Goal: Complete application form

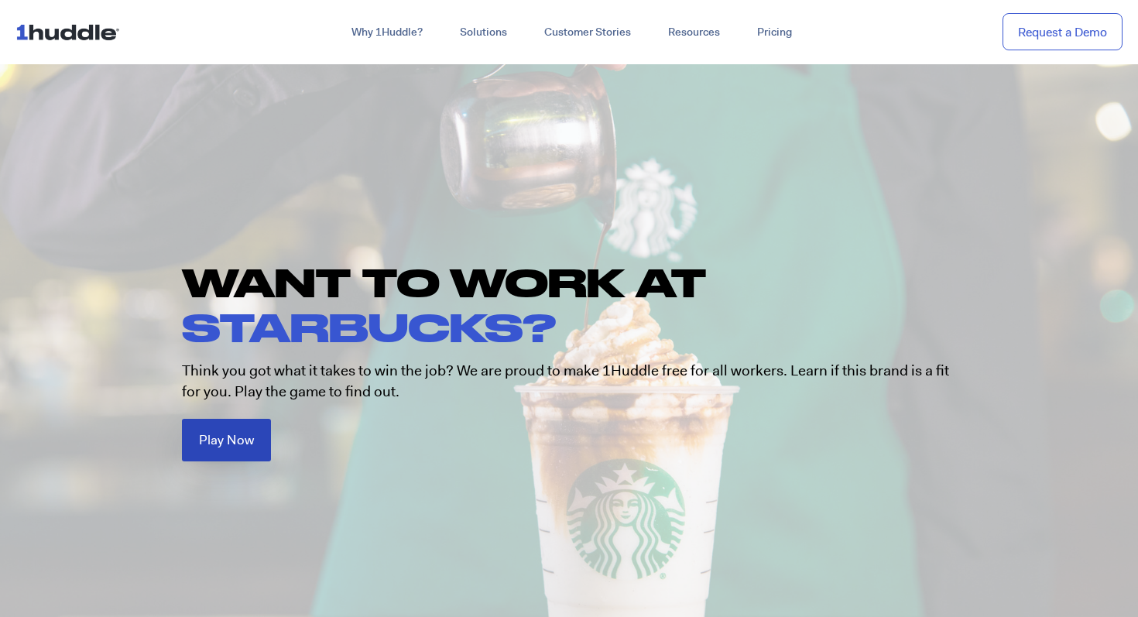
click at [232, 451] on link "Play Now" at bounding box center [226, 440] width 89 height 43
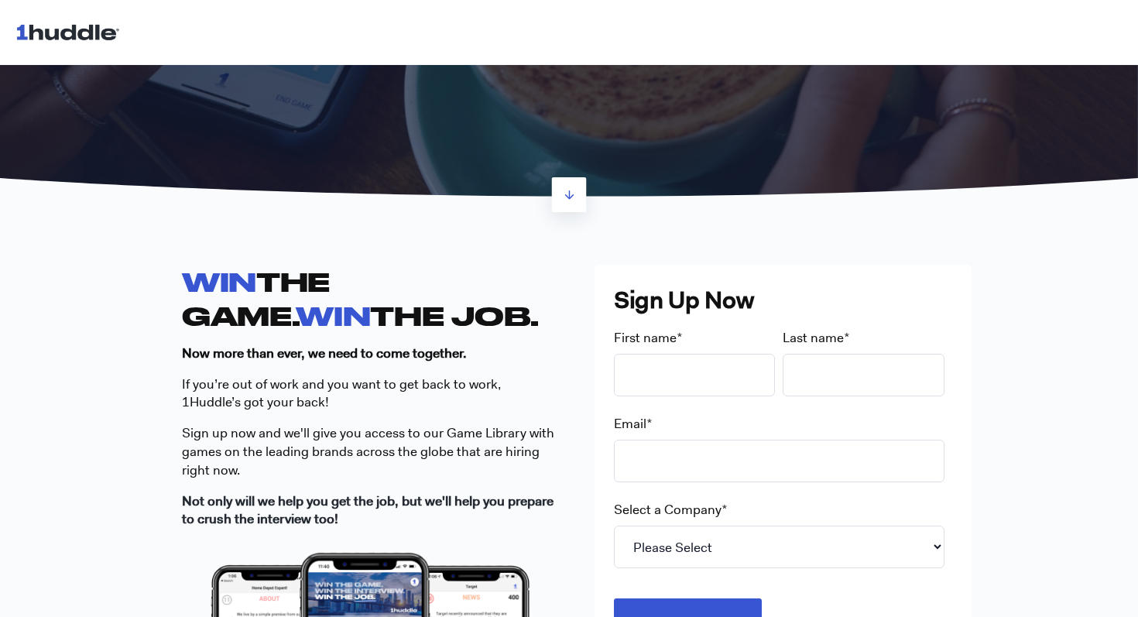
scroll to position [249, 0]
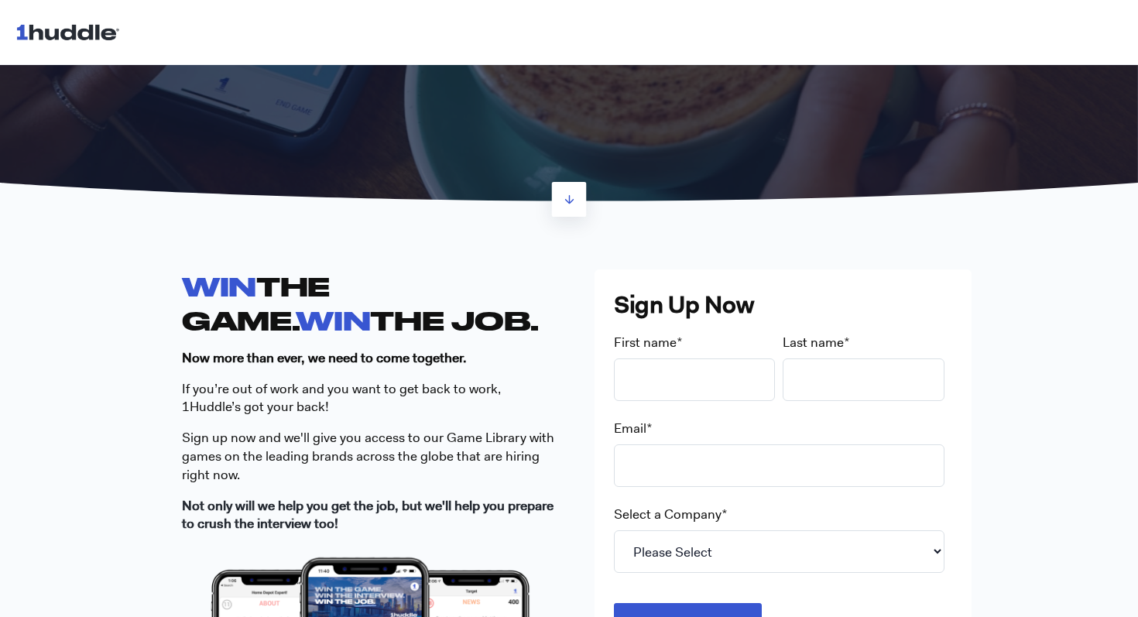
click at [727, 523] on div "Select a Company * Please Select 7-Eleven Ace Hardware Albertsons Companies ALD…" at bounding box center [783, 539] width 338 height 67
click at [711, 543] on select "Please Select 7-Eleven Ace Hardware Albertsons Companies ALDI Amazon Aveanna He…" at bounding box center [779, 551] width 331 height 43
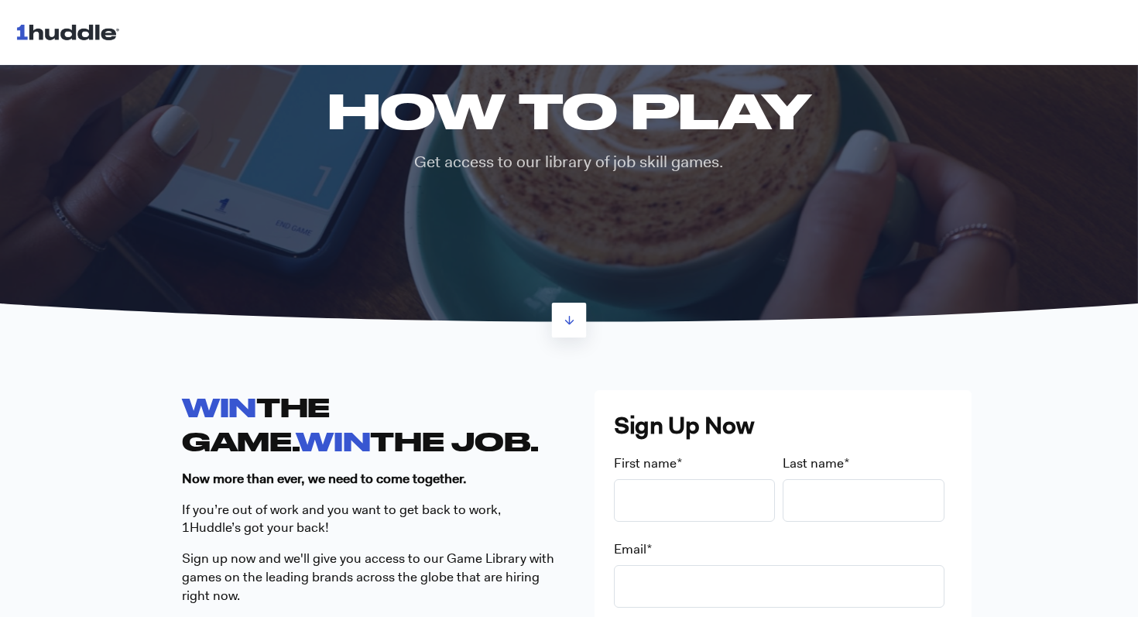
scroll to position [0, 0]
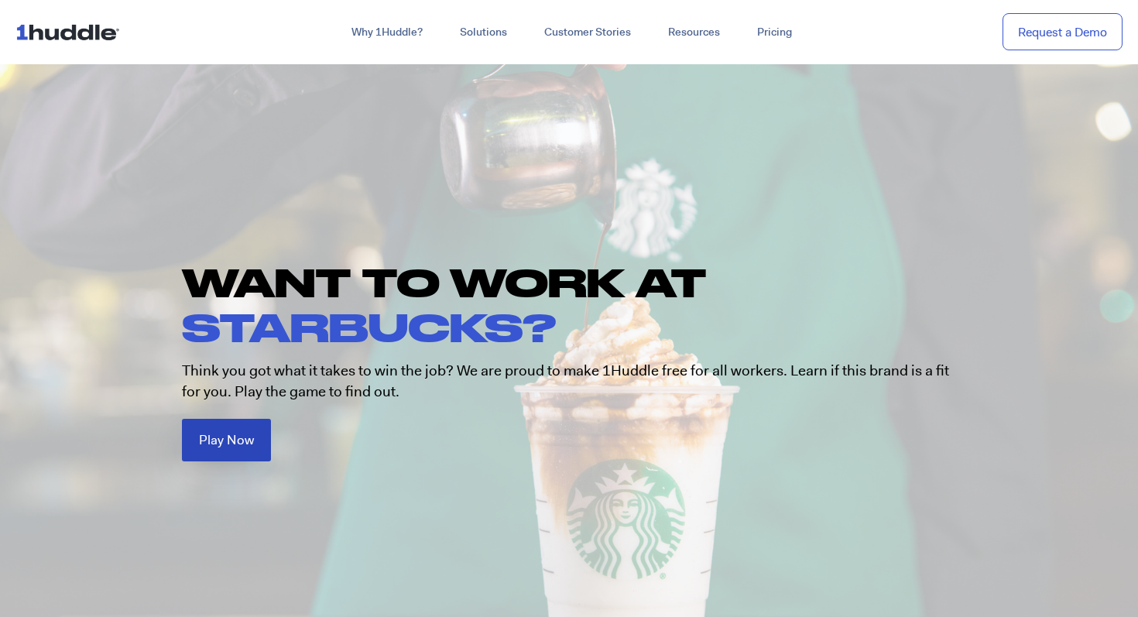
click at [215, 427] on link "Play Now" at bounding box center [226, 440] width 89 height 43
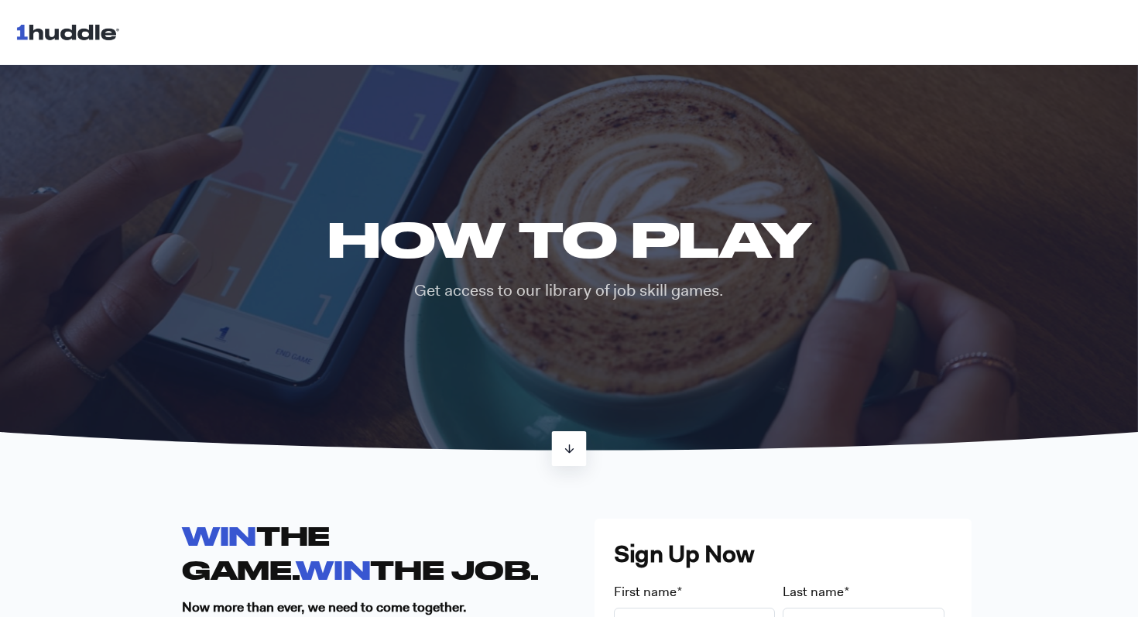
click at [567, 447] on icon at bounding box center [569, 448] width 13 height 13
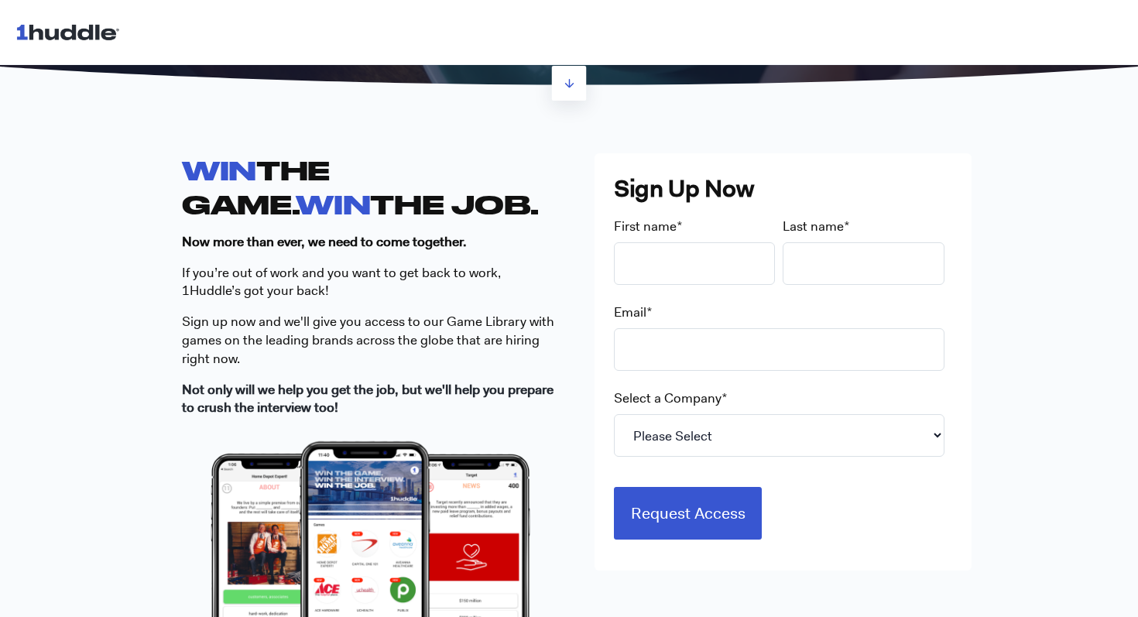
scroll to position [368, 0]
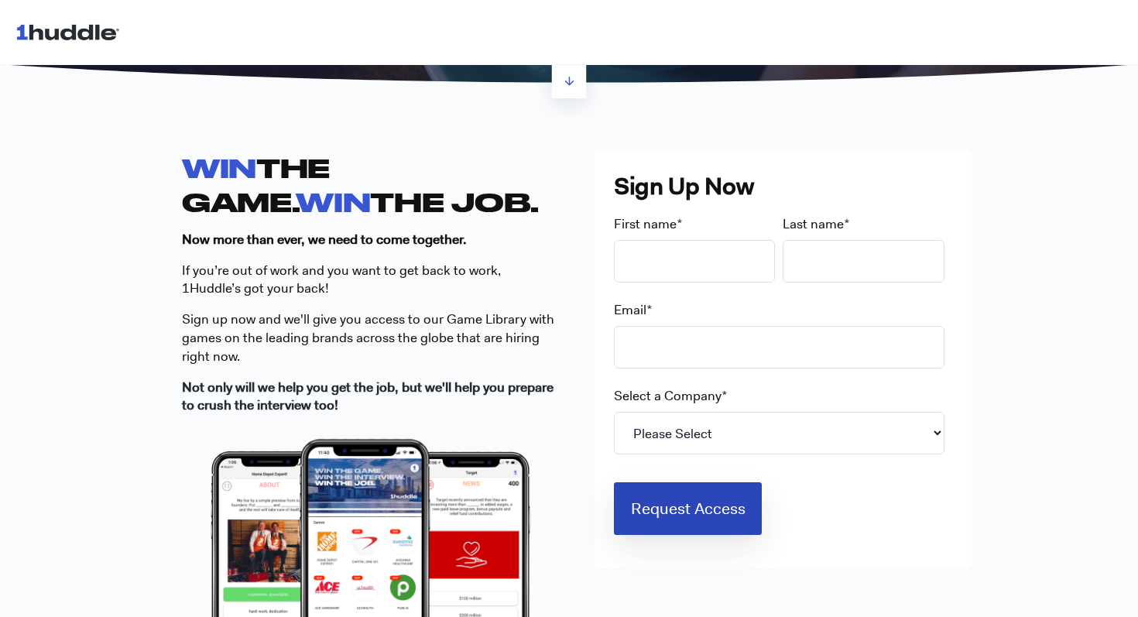
click at [708, 513] on input "Request Access" at bounding box center [688, 508] width 149 height 53
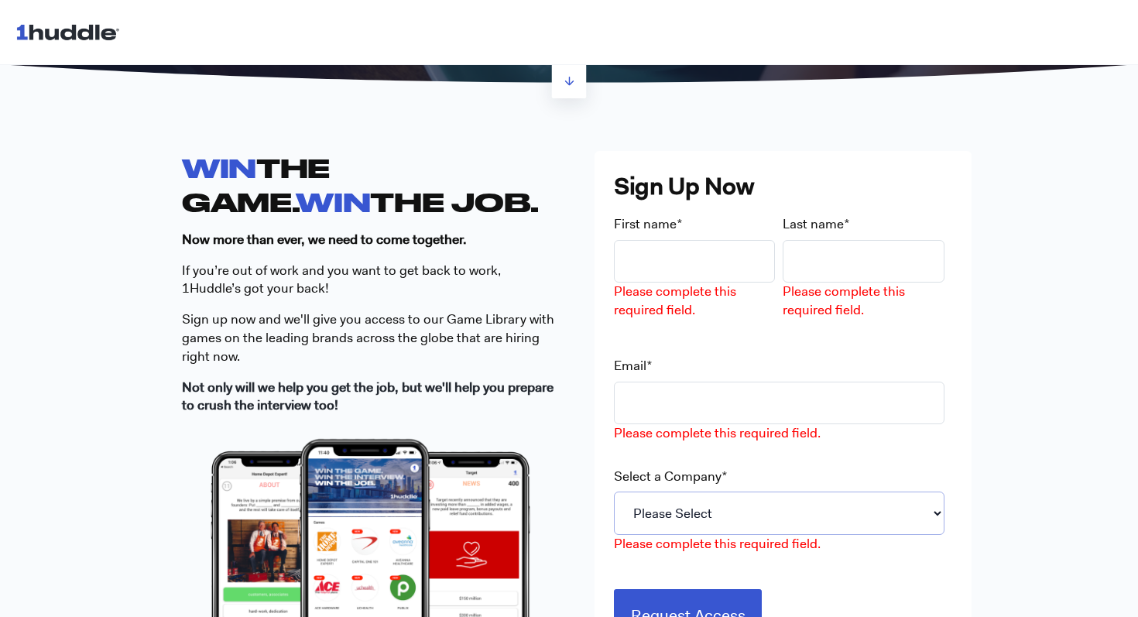
click at [702, 516] on select "Please Select 7-Eleven Ace Hardware Albertsons Companies ALDI Amazon Aveanna He…" at bounding box center [779, 513] width 331 height 43
select select "Starbucks"
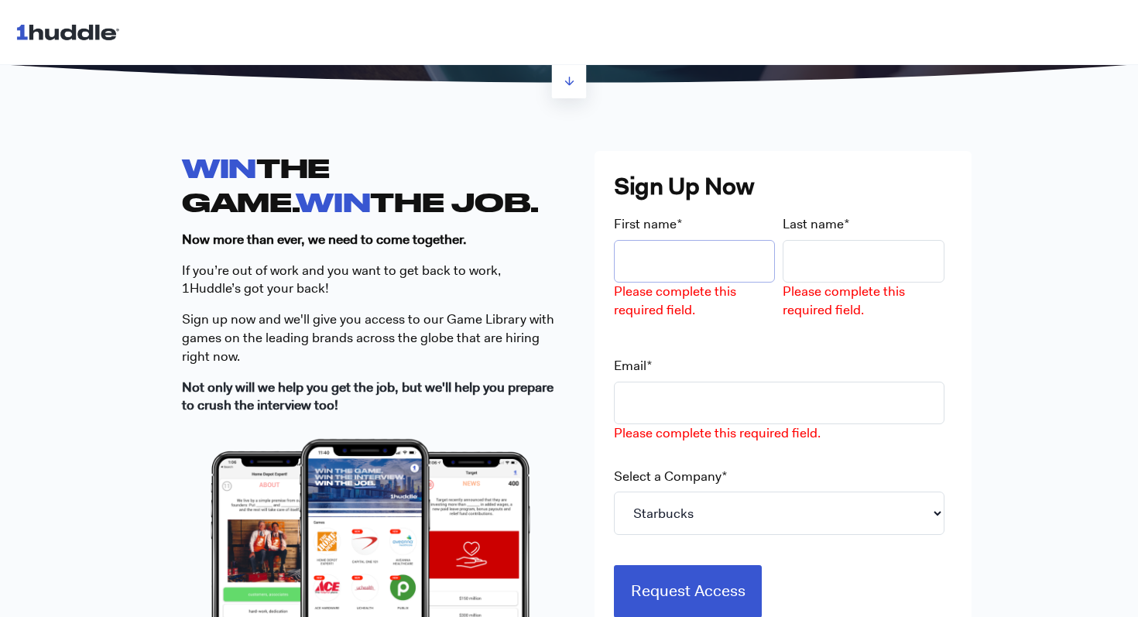
click at [716, 266] on input "First name *" at bounding box center [695, 261] width 162 height 43
type input "Samantha"
click at [839, 272] on input "Last name *" at bounding box center [864, 261] width 162 height 43
type input "Rodriguez"
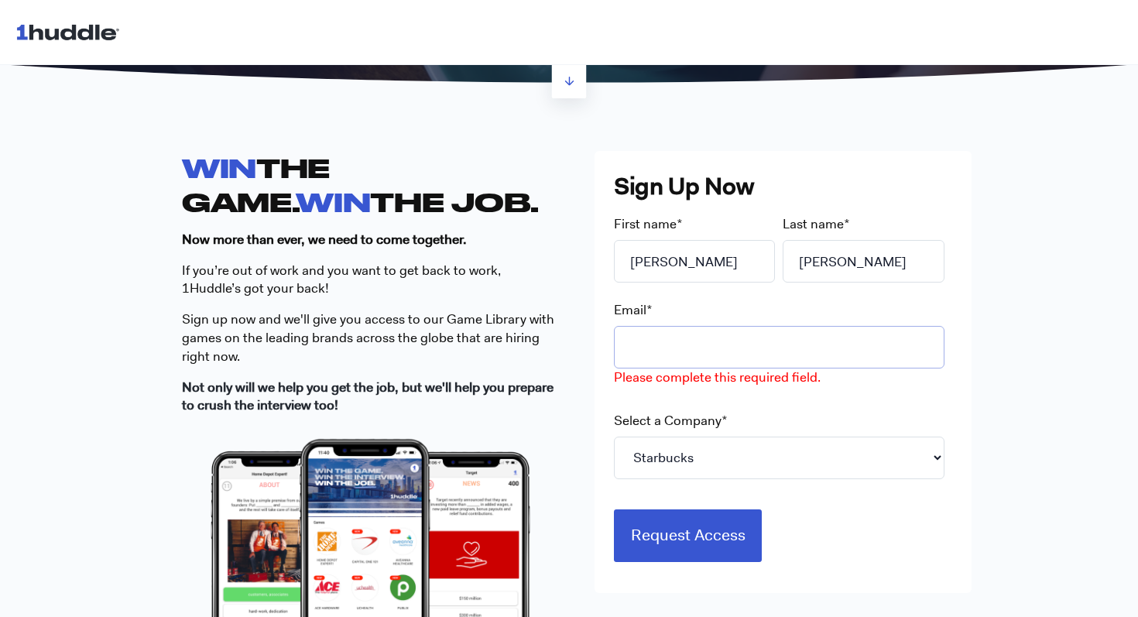
click at [733, 337] on input "Email *" at bounding box center [779, 347] width 331 height 43
type input "Samnrod2020@gmail.com"
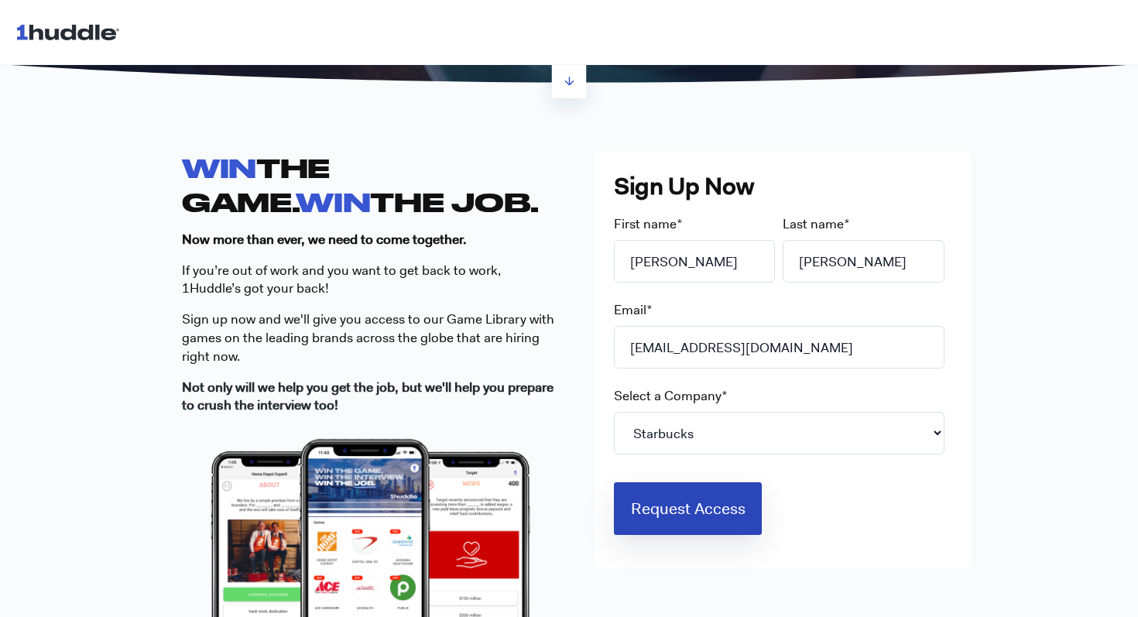
click at [688, 516] on input "Request Access" at bounding box center [688, 508] width 149 height 53
